Goal: Task Accomplishment & Management: Use online tool/utility

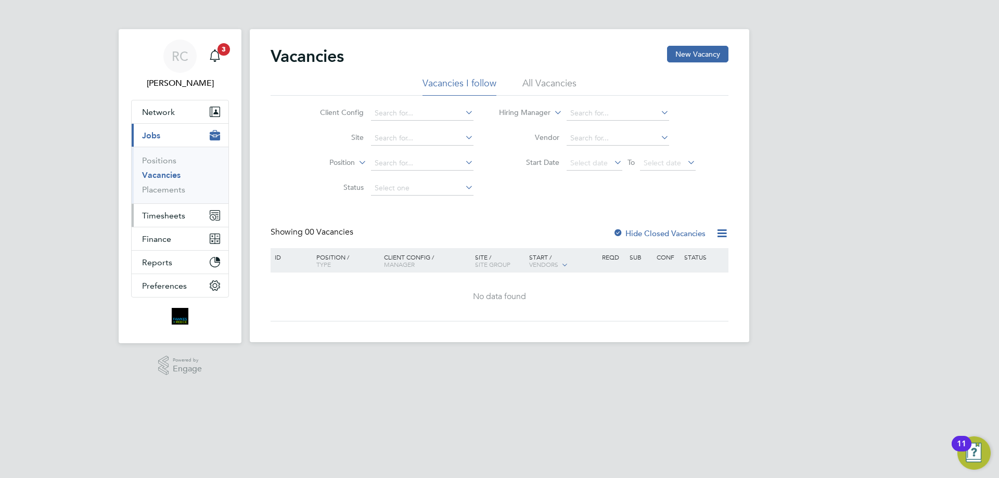
click at [175, 217] on span "Timesheets" at bounding box center [163, 216] width 43 height 10
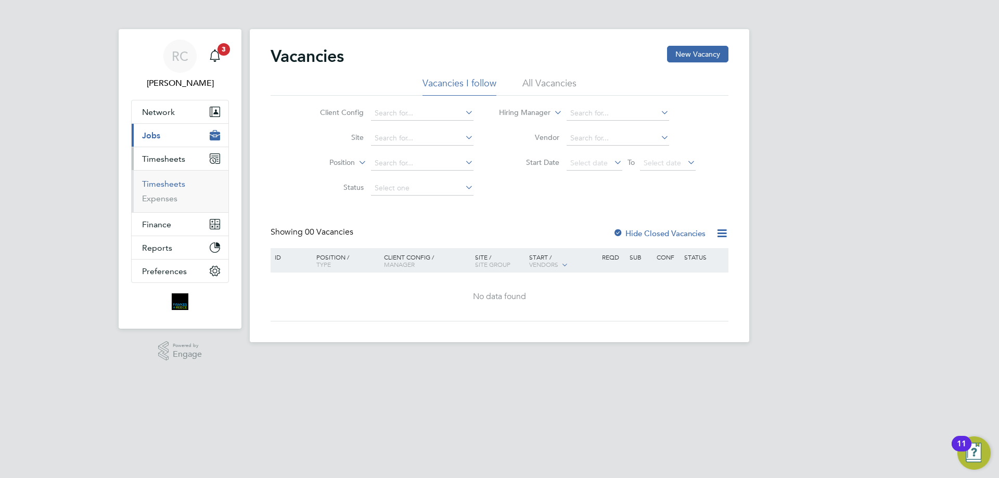
click at [161, 182] on link "Timesheets" at bounding box center [163, 184] width 43 height 10
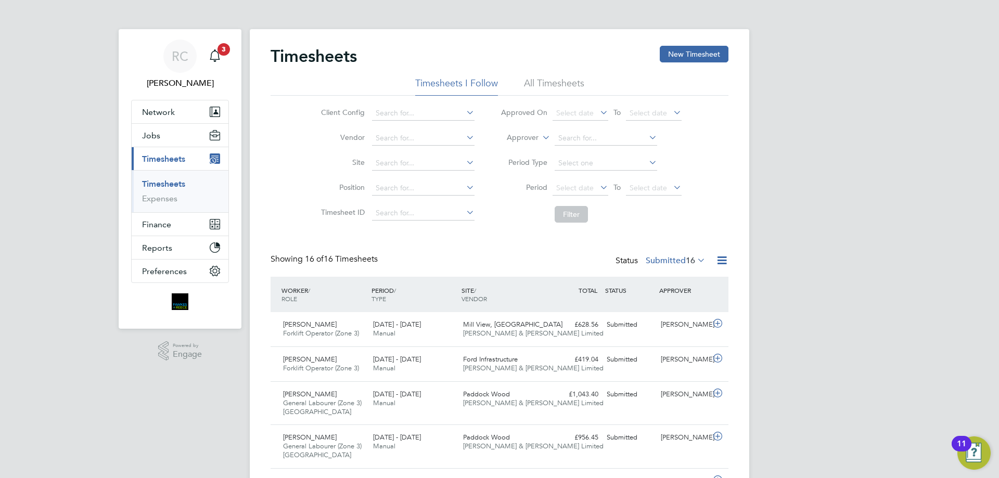
click at [544, 82] on li "All Timesheets" at bounding box center [554, 86] width 60 height 19
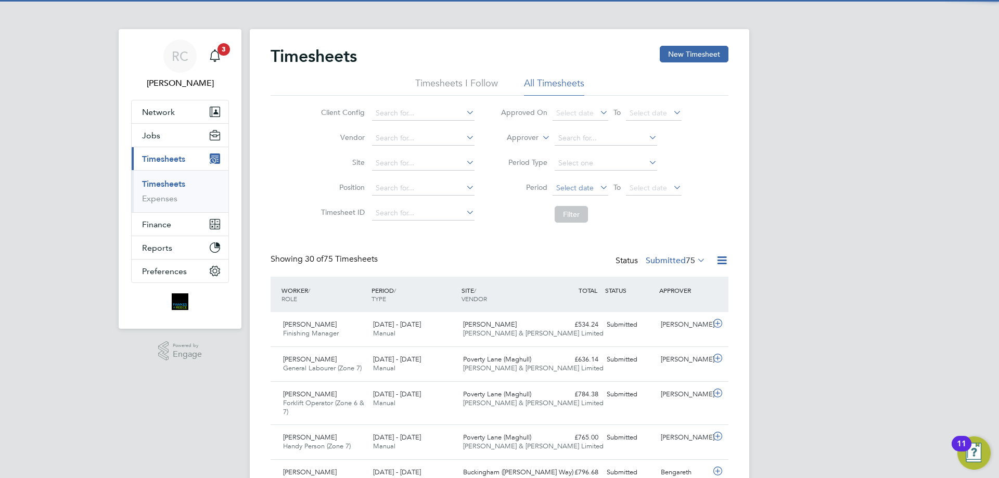
click at [585, 186] on span "Select date" at bounding box center [574, 187] width 37 height 9
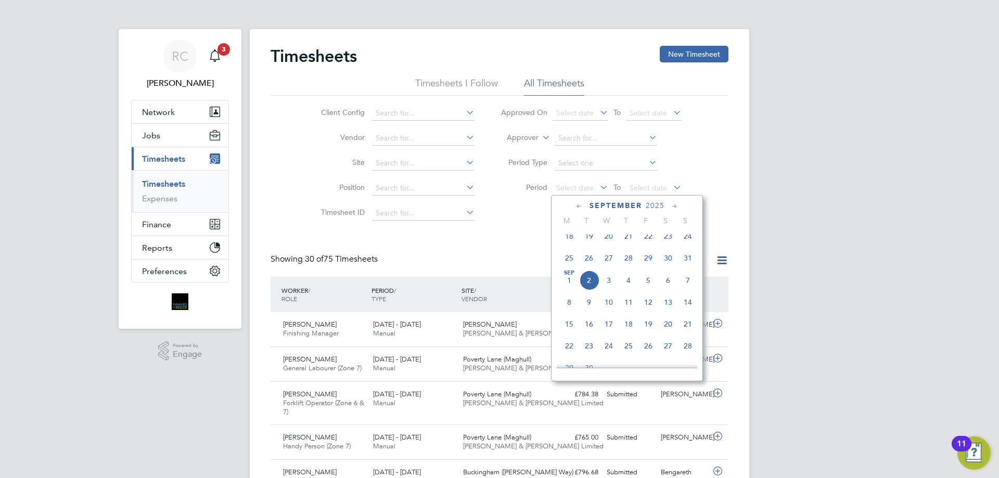
click at [583, 206] on icon at bounding box center [579, 206] width 10 height 11
click at [570, 333] on span "25" at bounding box center [569, 326] width 20 height 20
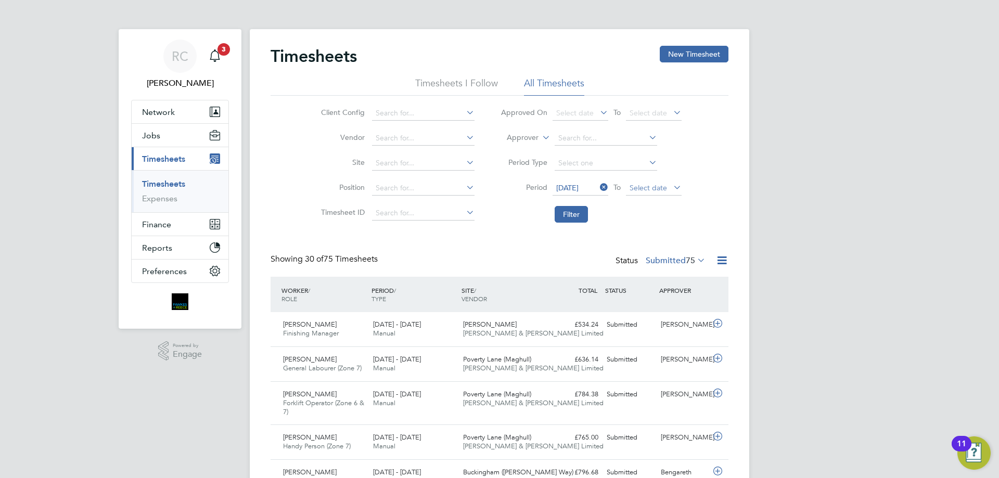
click at [652, 188] on span "Select date" at bounding box center [647, 187] width 37 height 9
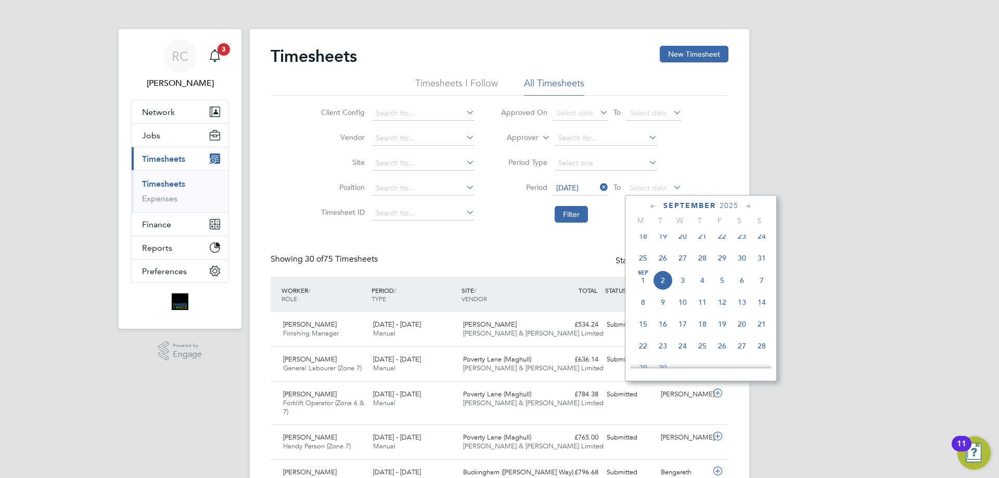
click at [650, 207] on icon at bounding box center [653, 206] width 10 height 11
click at [759, 336] on span "31" at bounding box center [762, 326] width 20 height 20
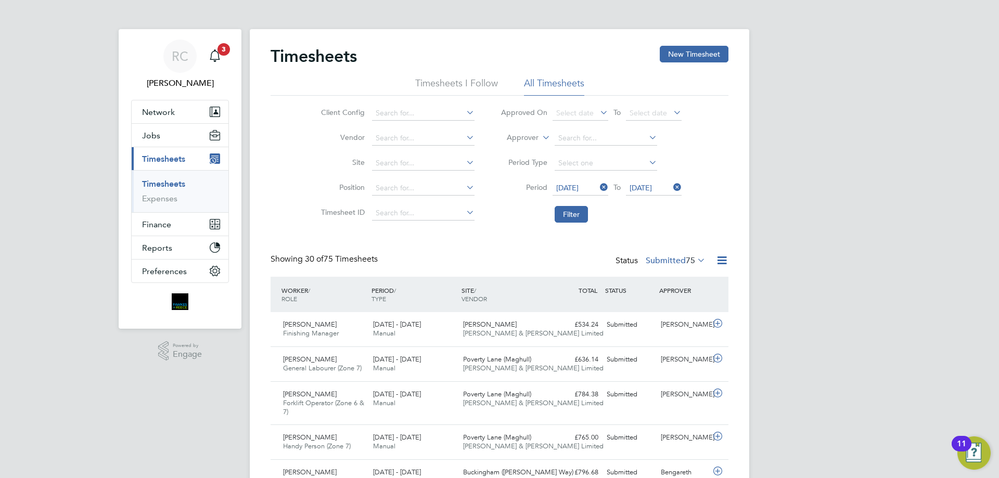
click at [695, 260] on icon at bounding box center [695, 260] width 0 height 15
click at [665, 320] on li "Approved" at bounding box center [658, 323] width 48 height 15
click at [720, 262] on icon at bounding box center [721, 260] width 13 height 13
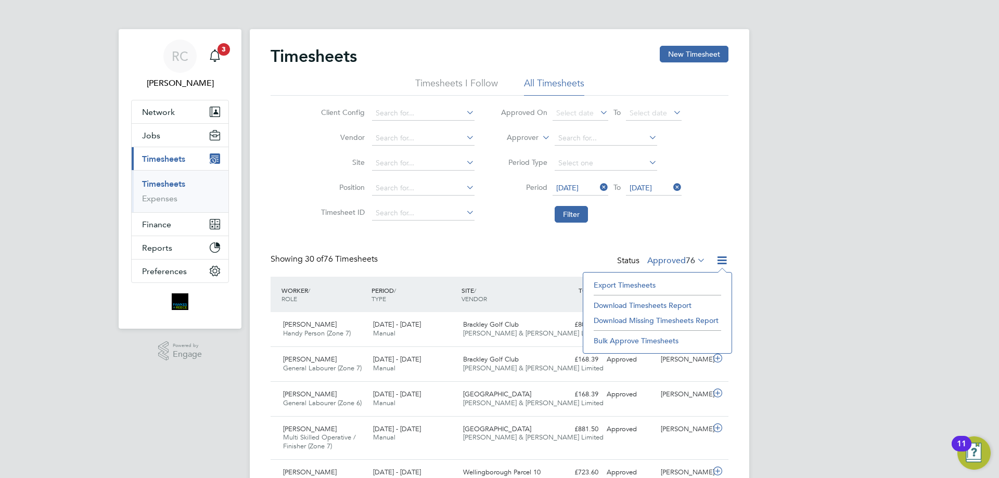
click at [640, 303] on li "Download Timesheets Report" at bounding box center [657, 305] width 138 height 15
